Goal: Register for event/course

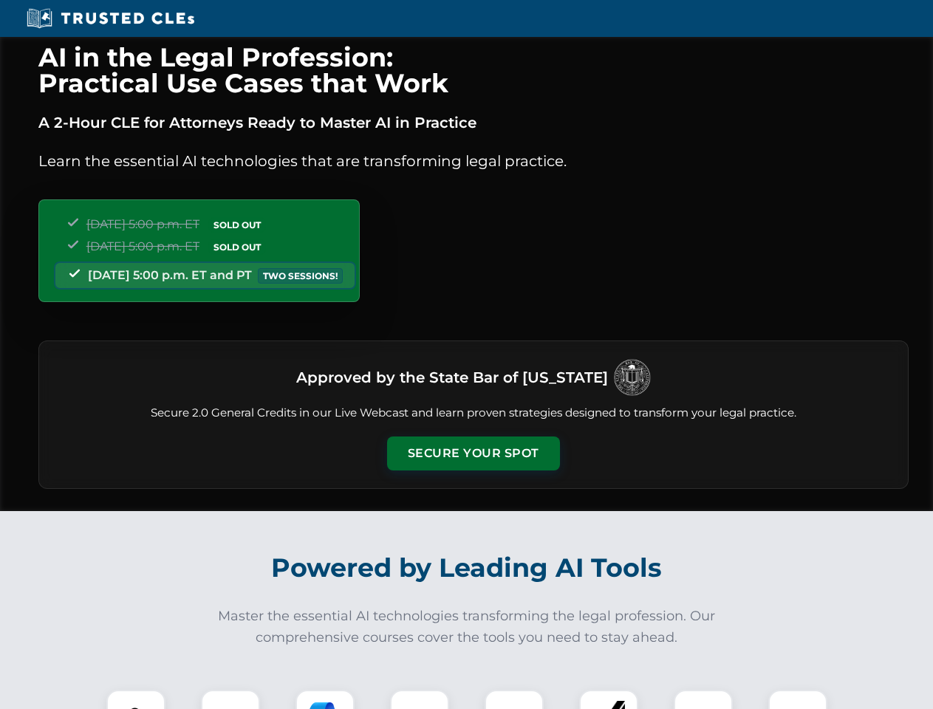
click at [473, 454] on button "Secure Your Spot" at bounding box center [473, 454] width 173 height 34
click at [136, 700] on img at bounding box center [136, 719] width 43 height 43
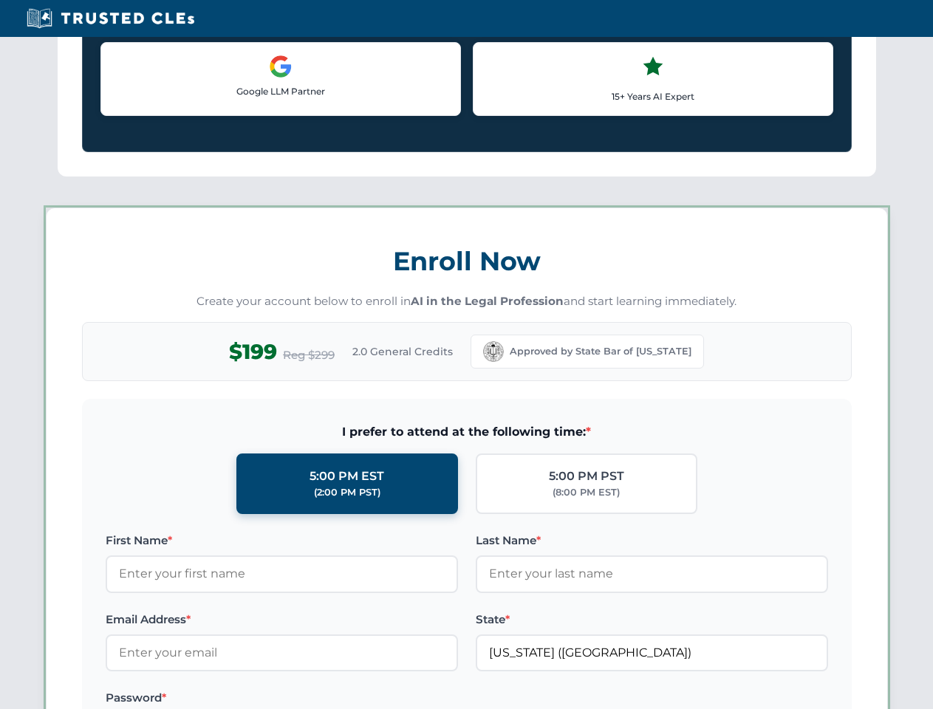
click at [325, 700] on label "Password *" at bounding box center [282, 699] width 353 height 18
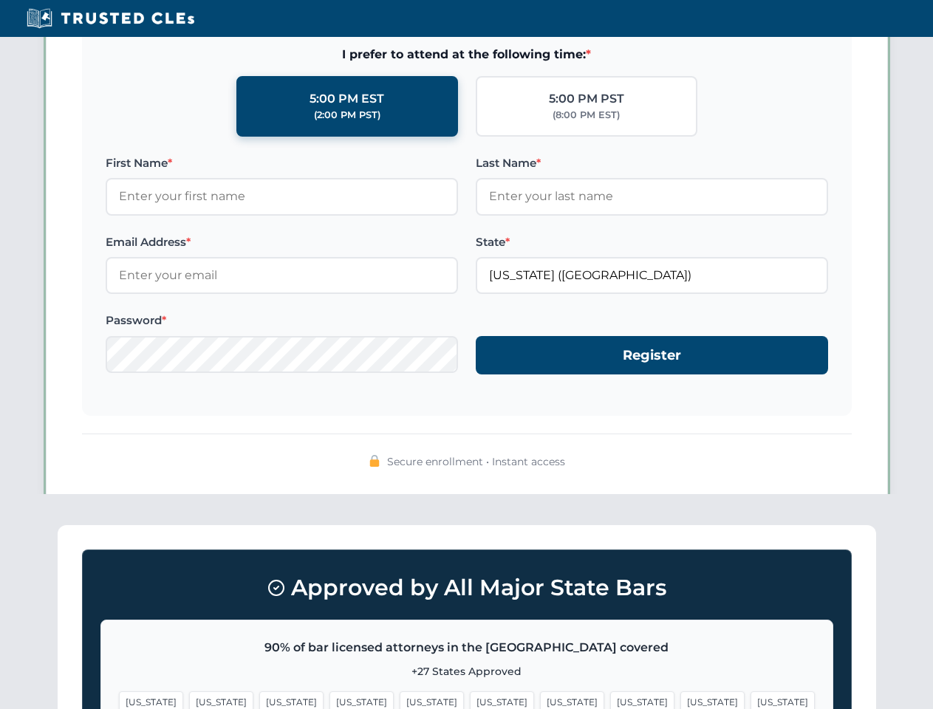
click at [681, 700] on span "[US_STATE]" at bounding box center [713, 702] width 64 height 21
